Goal: Task Accomplishment & Management: Manage account settings

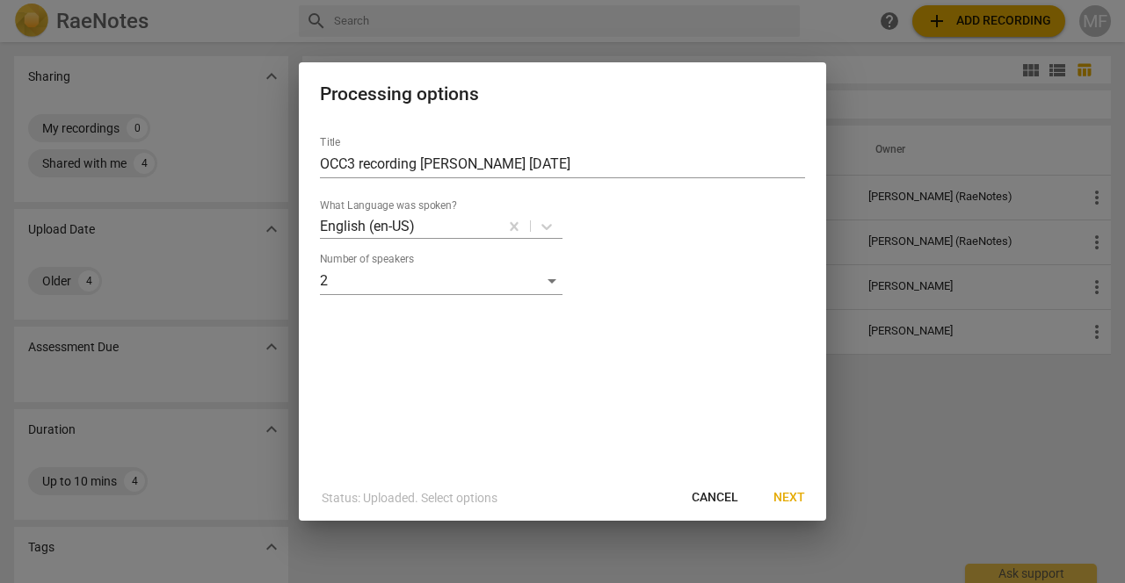
click at [794, 496] on span "Next" at bounding box center [789, 498] width 32 height 18
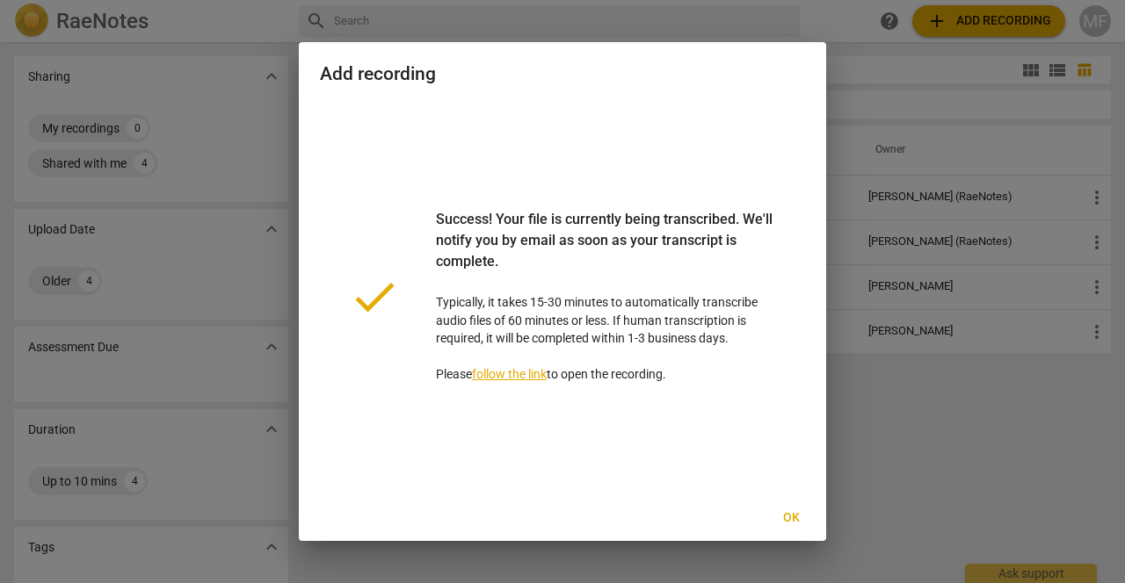
click at [790, 514] on span "Ok" at bounding box center [791, 519] width 28 height 18
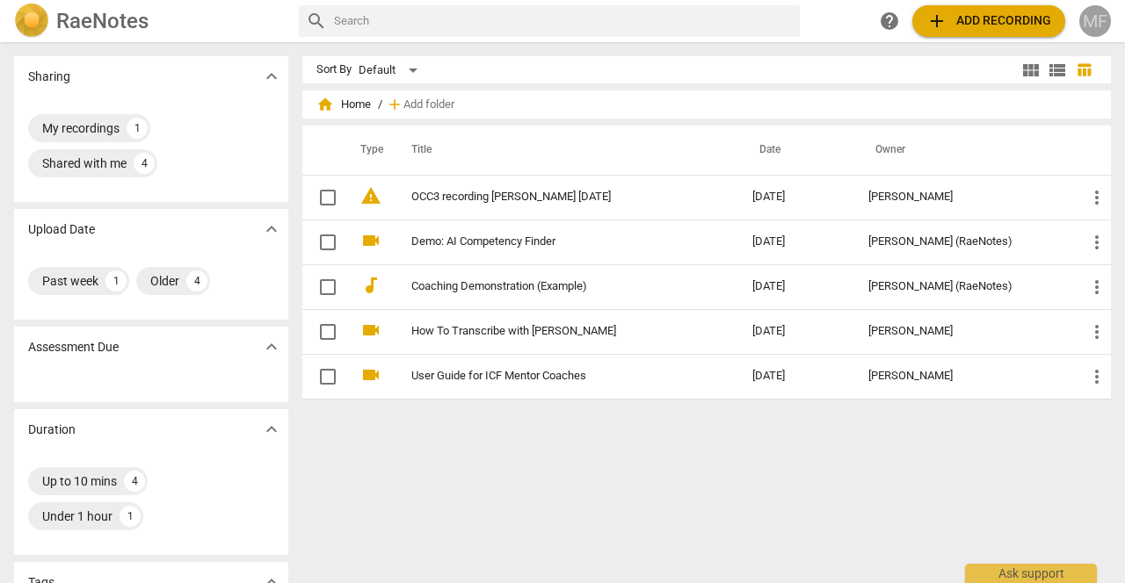
click at [1103, 19] on div "MF" at bounding box center [1095, 21] width 32 height 32
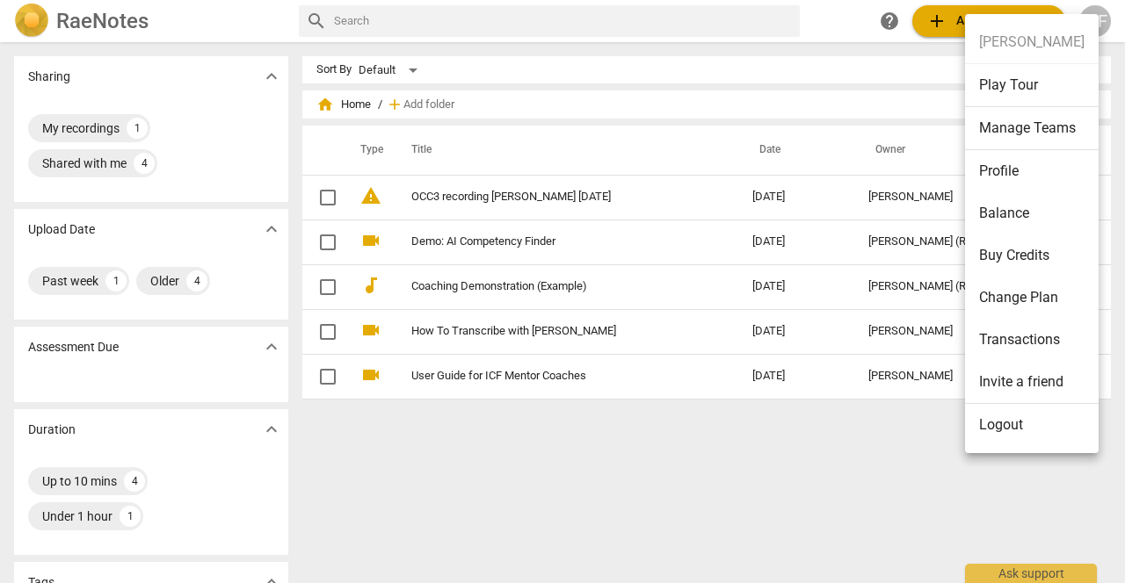
click at [999, 210] on li "Balance" at bounding box center [1032, 213] width 134 height 42
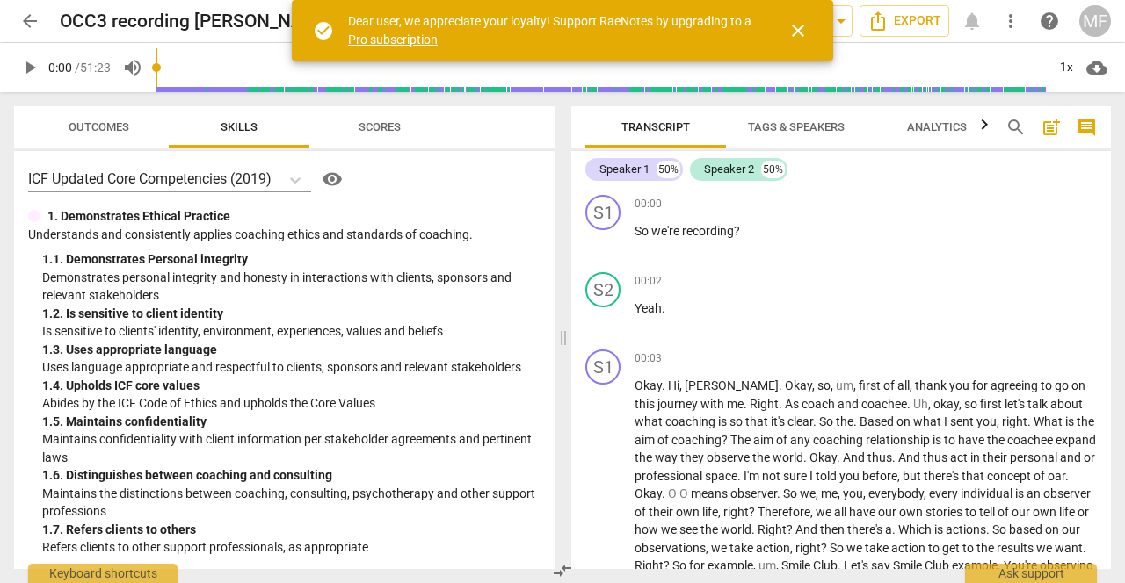
click at [799, 25] on span "close" at bounding box center [797, 30] width 21 height 21
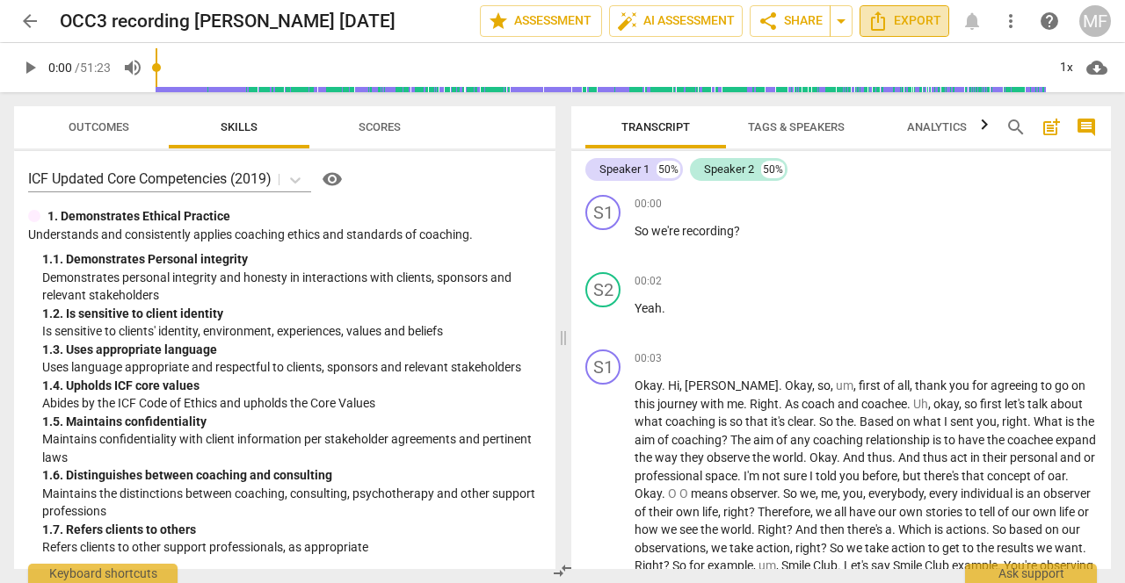
click at [882, 18] on icon "Export" at bounding box center [877, 21] width 21 height 21
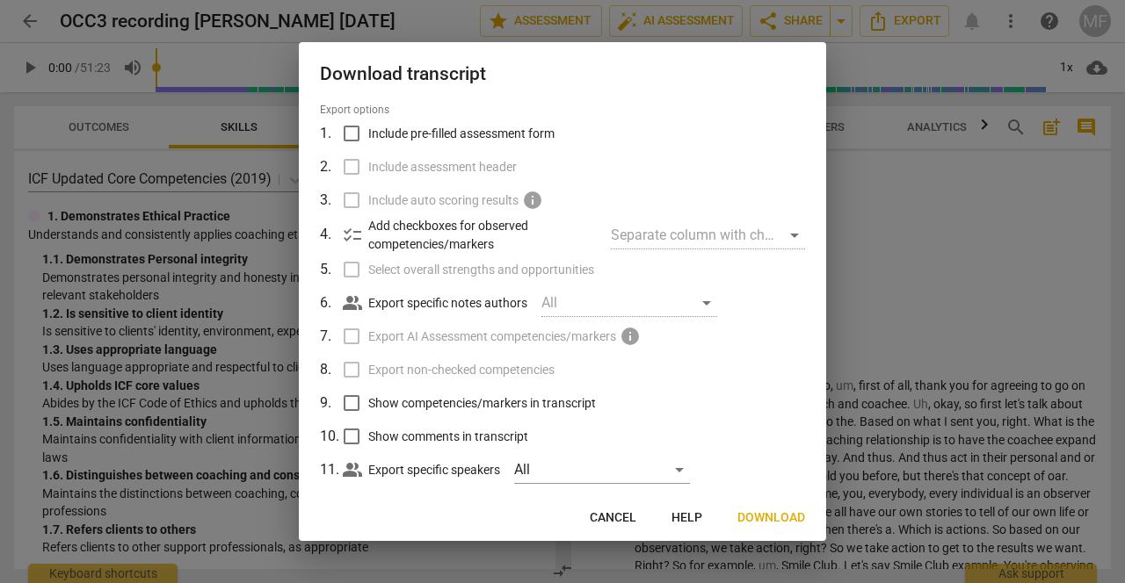
scroll to position [62, 0]
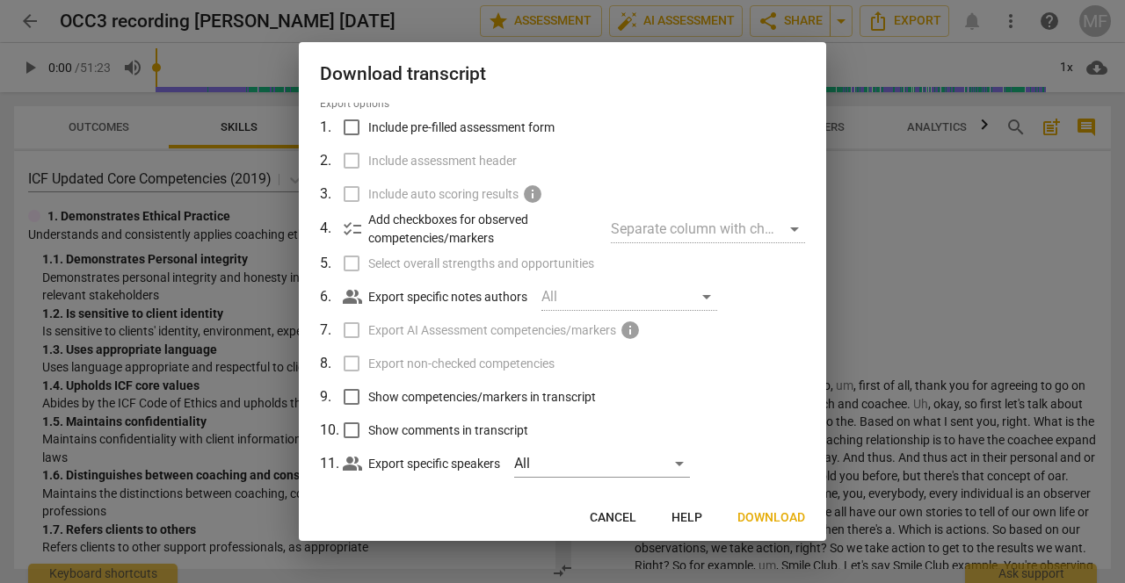
click at [765, 515] on span "Download" at bounding box center [771, 519] width 68 height 18
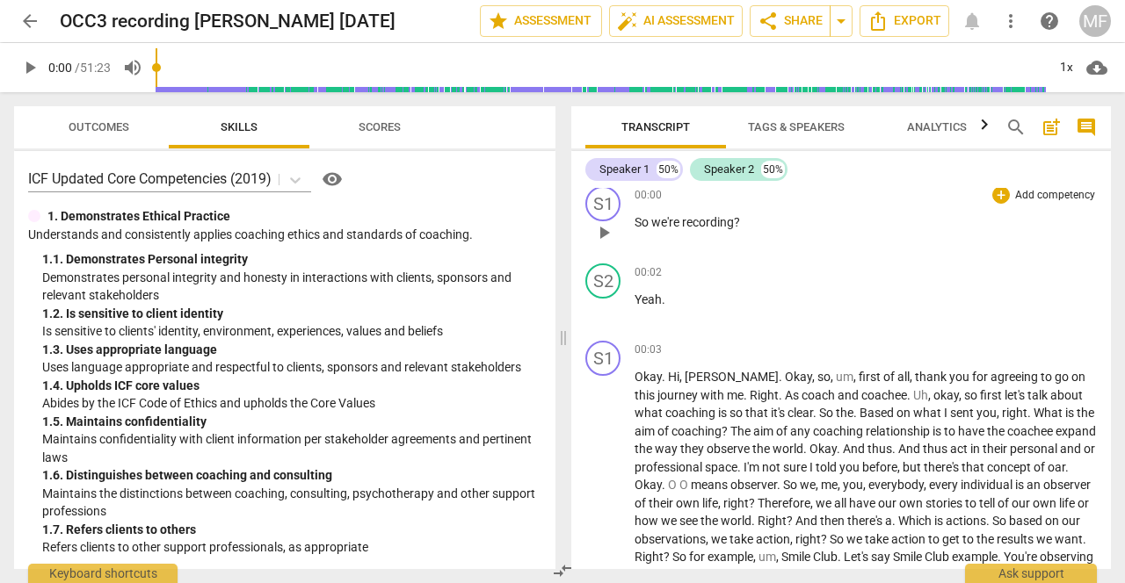
scroll to position [0, 0]
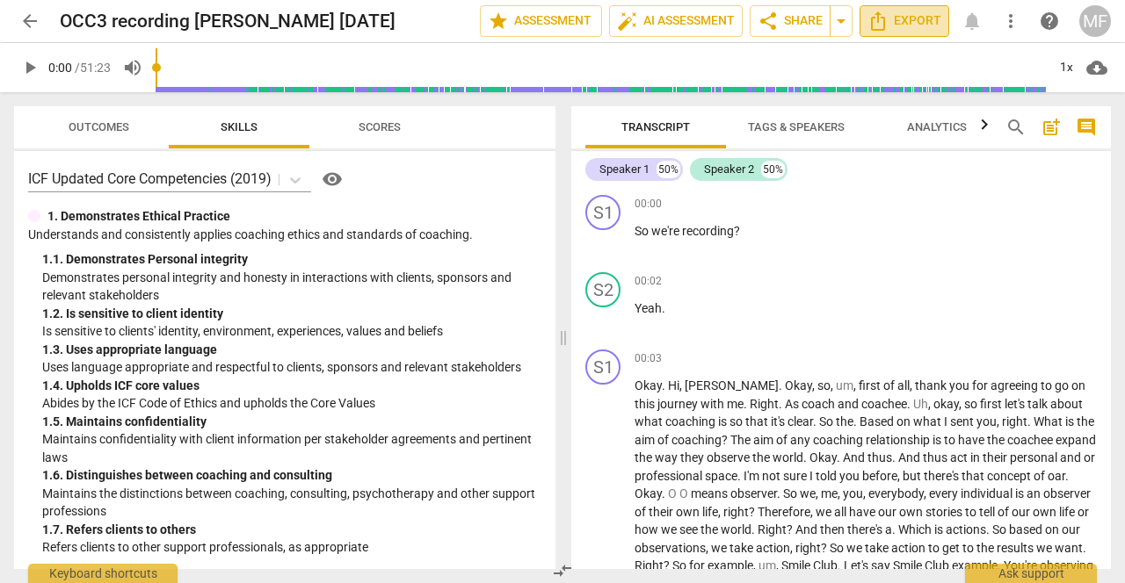
click at [895, 18] on span "Export" at bounding box center [904, 21] width 74 height 21
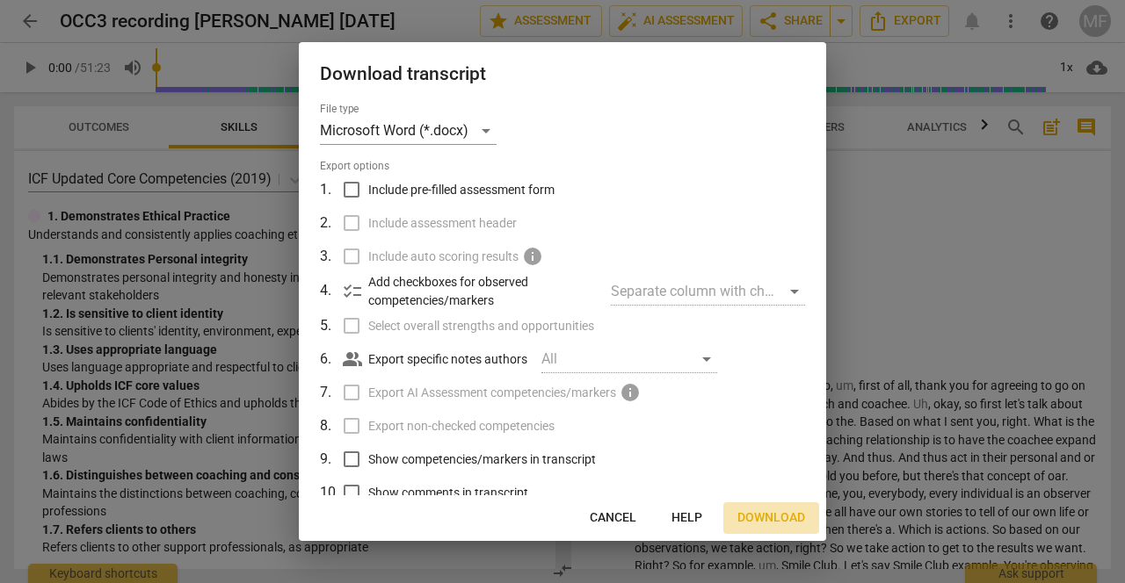
click at [772, 512] on span "Download" at bounding box center [771, 519] width 68 height 18
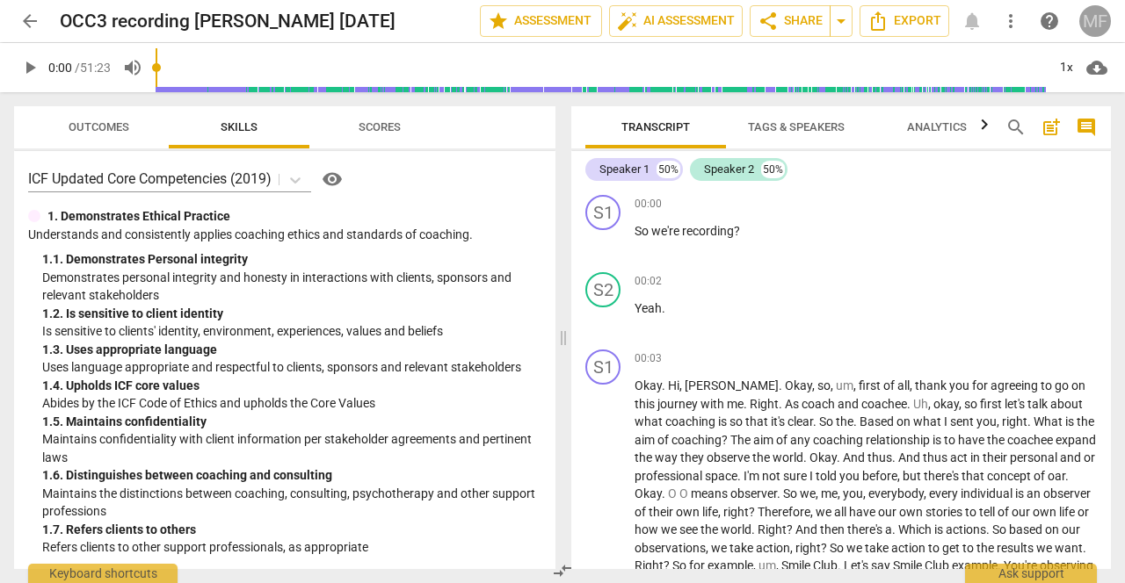
click at [1094, 21] on div "MF" at bounding box center [1095, 21] width 32 height 32
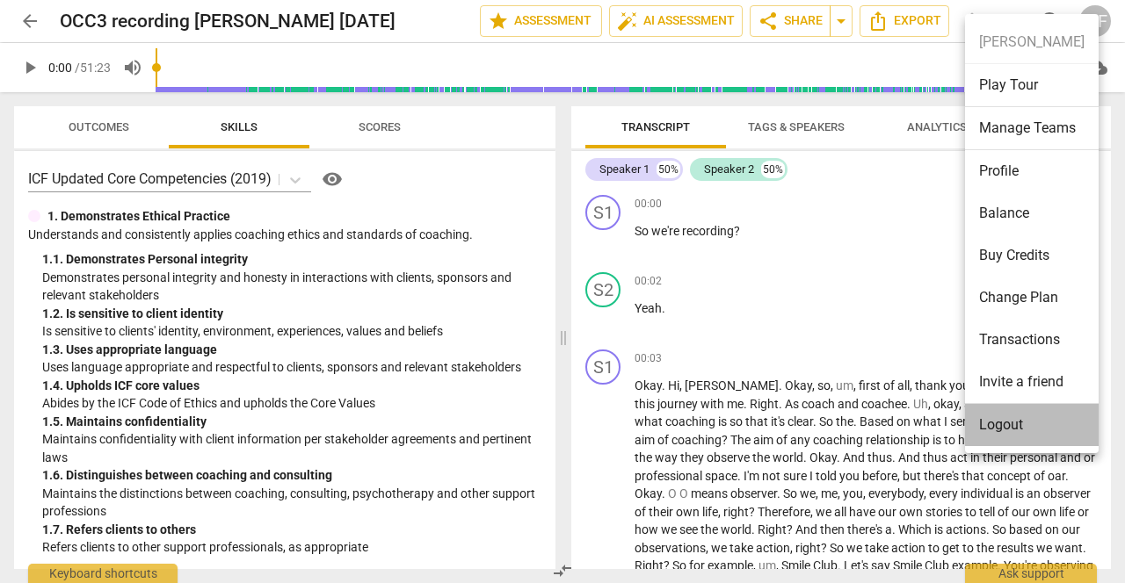
click at [994, 419] on li "Logout" at bounding box center [1032, 425] width 134 height 42
